Goal: Task Accomplishment & Management: Complete application form

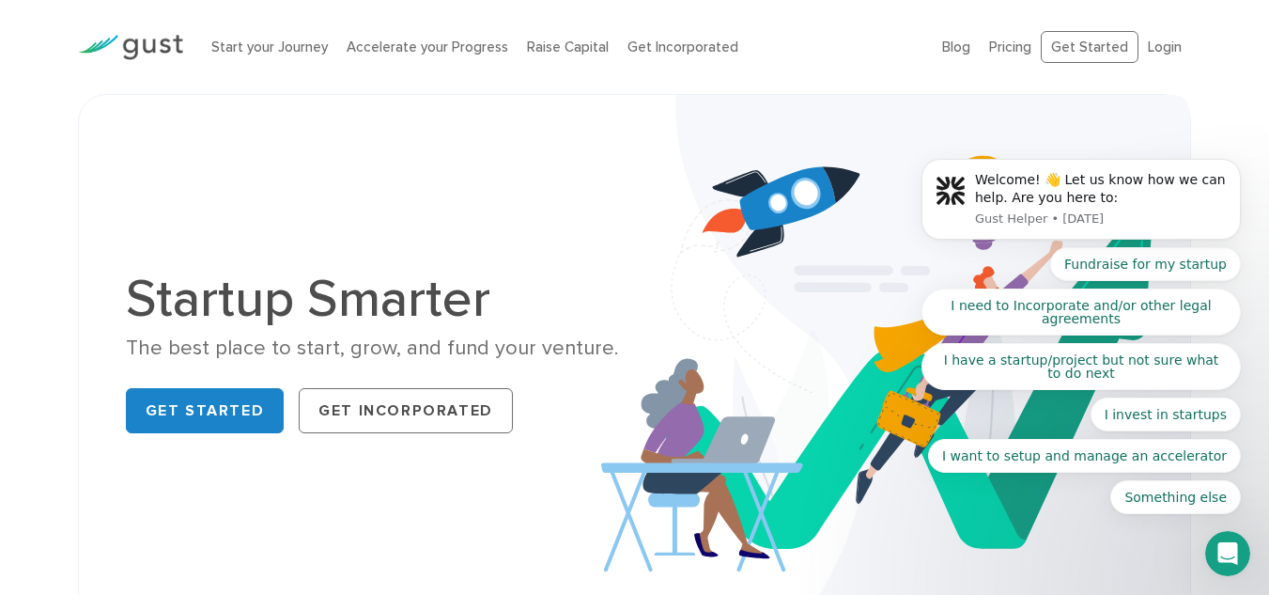
click at [1150, 51] on body "Welcome! 👋 Let us know how we can help. Are you here to: Gust Helper • [DATE] F…" at bounding box center [1081, 203] width 361 height 665
click at [1167, 42] on body "Welcome! 👋 Let us know how we can help. Are you here to: Gust Helper • [DATE] F…" at bounding box center [1081, 203] width 361 height 665
click at [578, 54] on link "Raise Capital" at bounding box center [568, 47] width 82 height 17
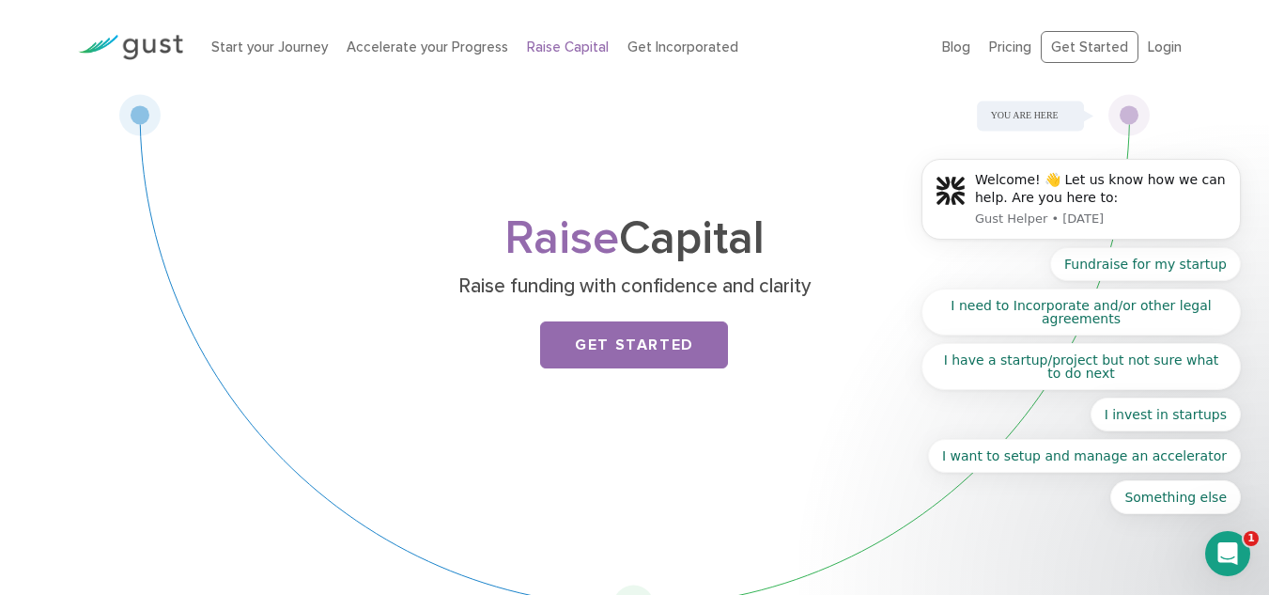
click at [1163, 44] on body "Welcome! 👋 Let us know how we can help. Are you here to: Gust Helper • [DATE] F…" at bounding box center [1081, 203] width 361 height 665
click at [111, 333] on div "Raise Capital Raise funding with confidence and clarity Get Started" at bounding box center [635, 360] width 1142 height 533
click at [658, 344] on link "Get Started" at bounding box center [634, 344] width 188 height 47
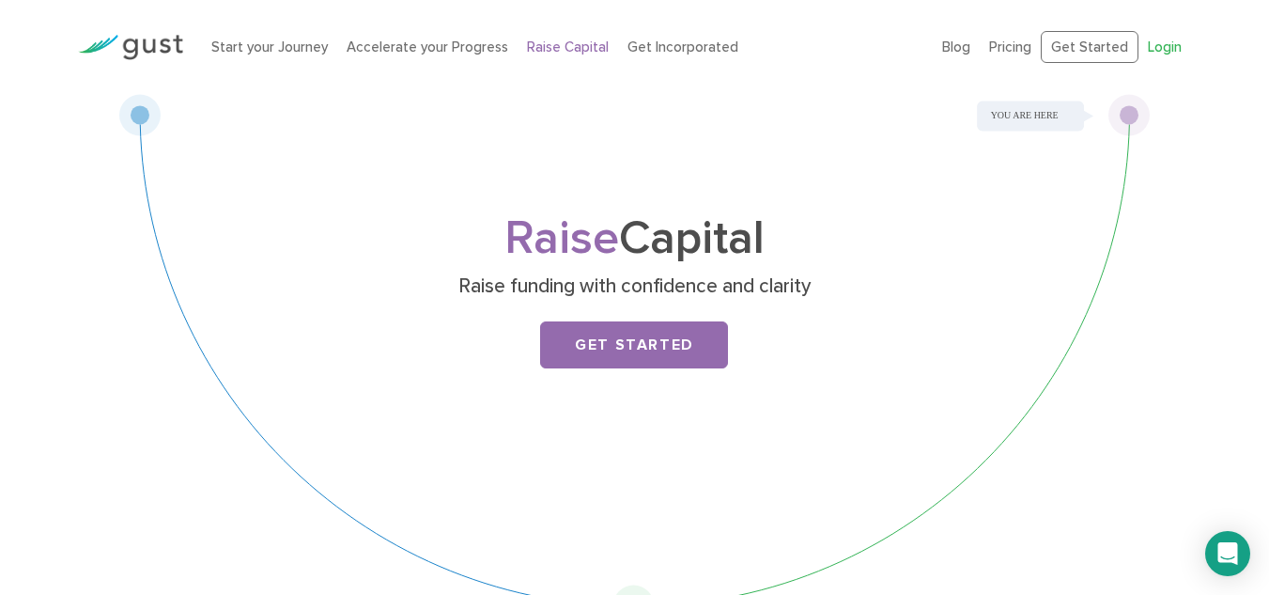
click at [1170, 49] on link "Login" at bounding box center [1165, 47] width 34 height 17
